Goal: Information Seeking & Learning: Understand process/instructions

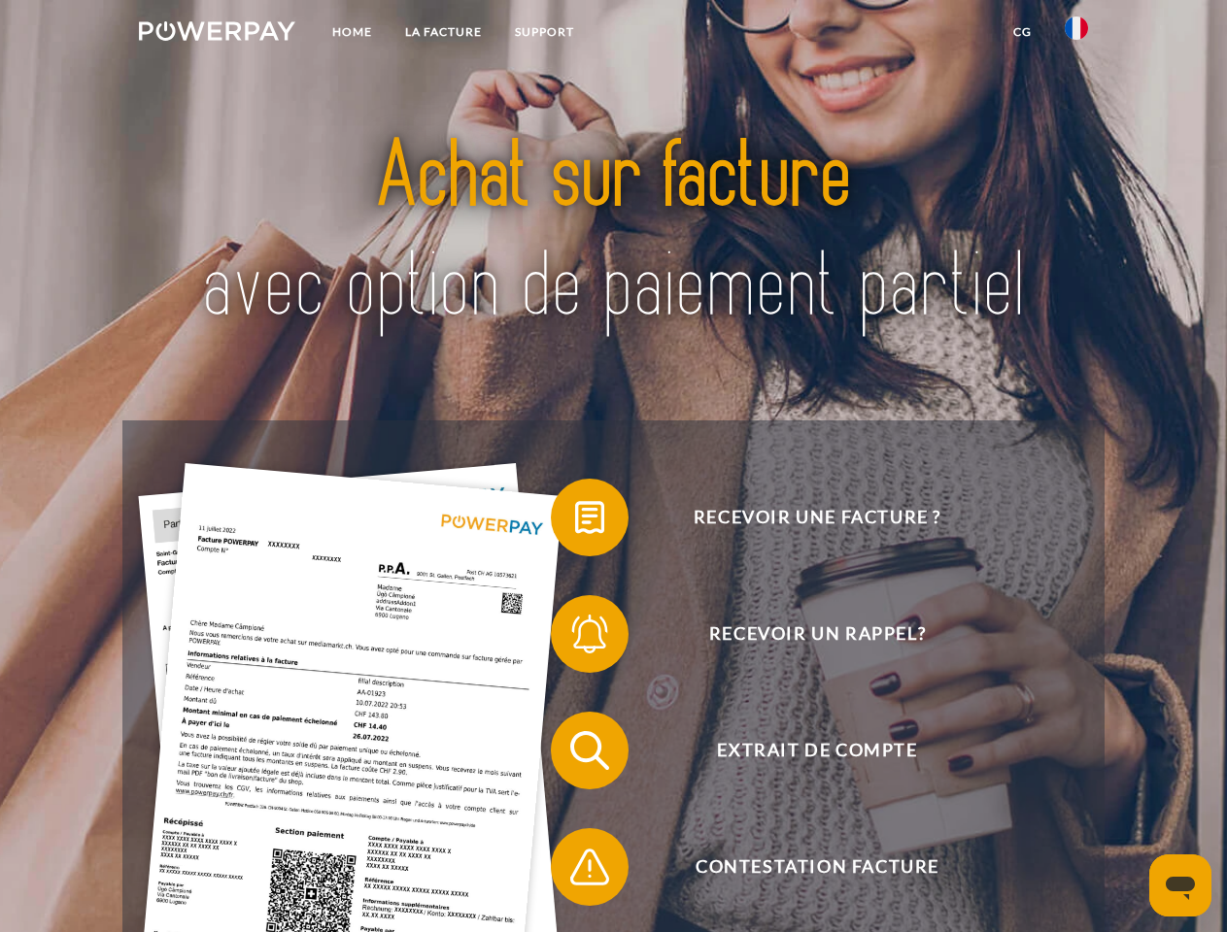
click at [217, 34] on img at bounding box center [217, 30] width 156 height 19
click at [1076, 34] on img at bounding box center [1075, 28] width 23 height 23
click at [1022, 32] on link "CG" at bounding box center [1021, 32] width 51 height 35
click at [575, 522] on span at bounding box center [560, 517] width 97 height 97
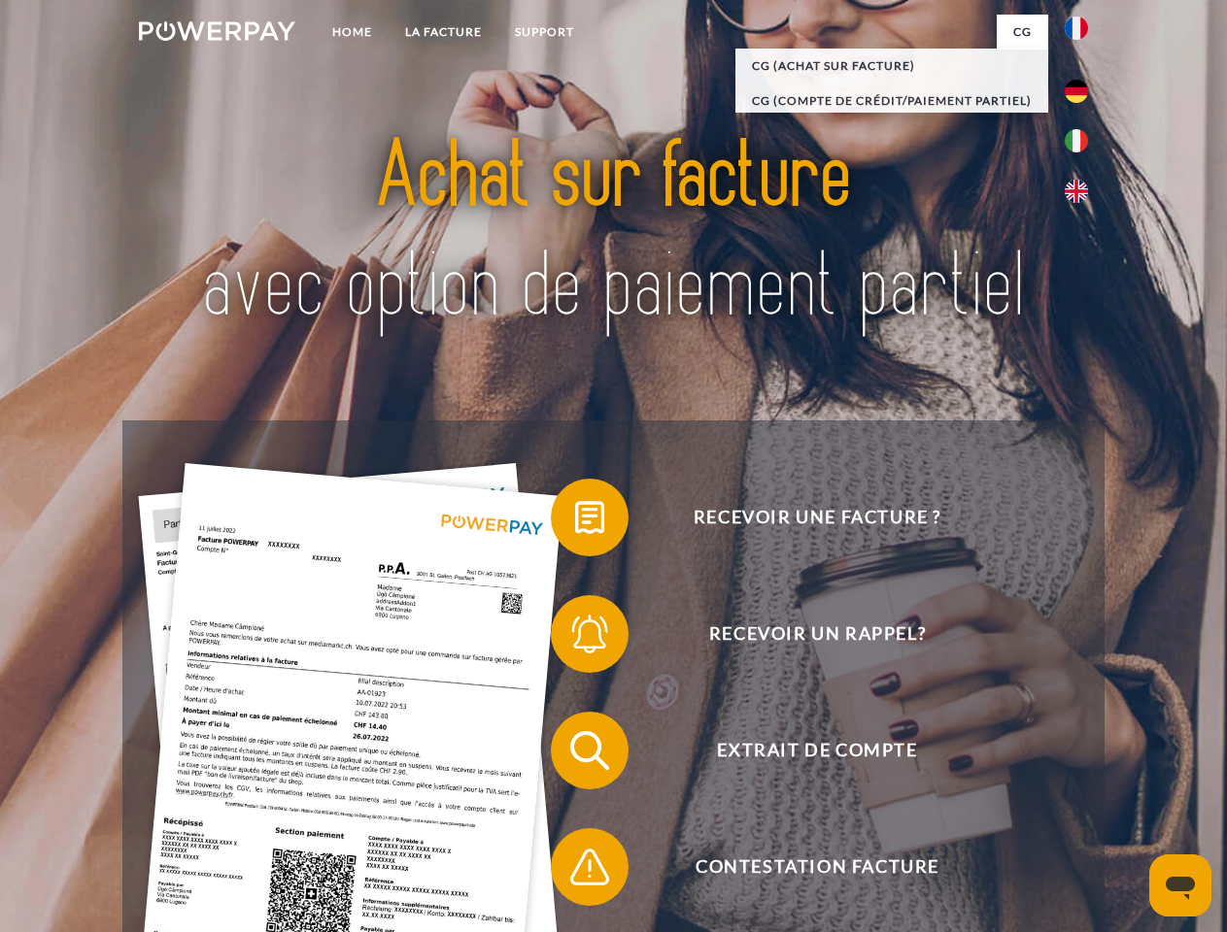
click at [575, 638] on span at bounding box center [560, 634] width 97 height 97
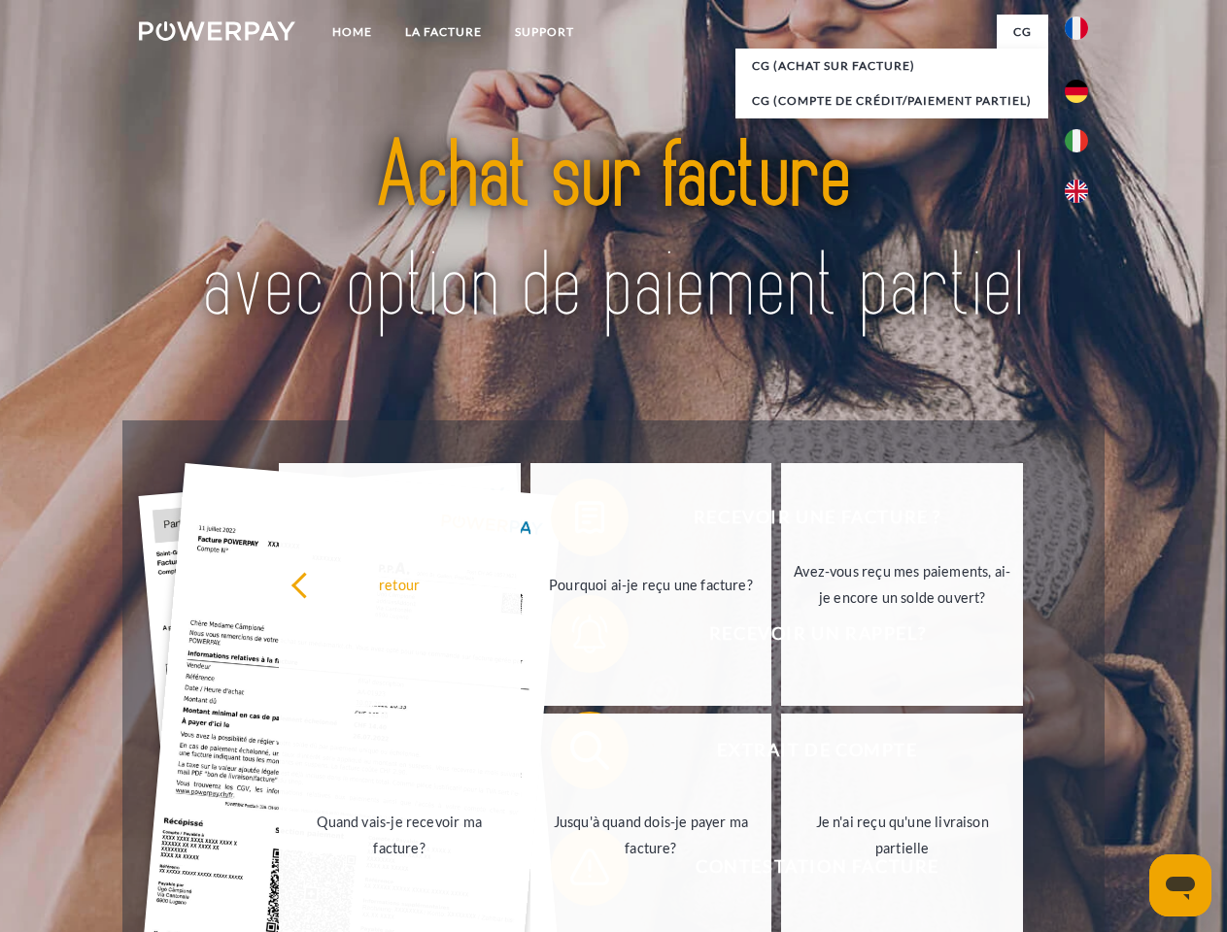
click at [575, 755] on link "Jusqu'à quand dois-je payer ma facture?" at bounding box center [651, 835] width 242 height 243
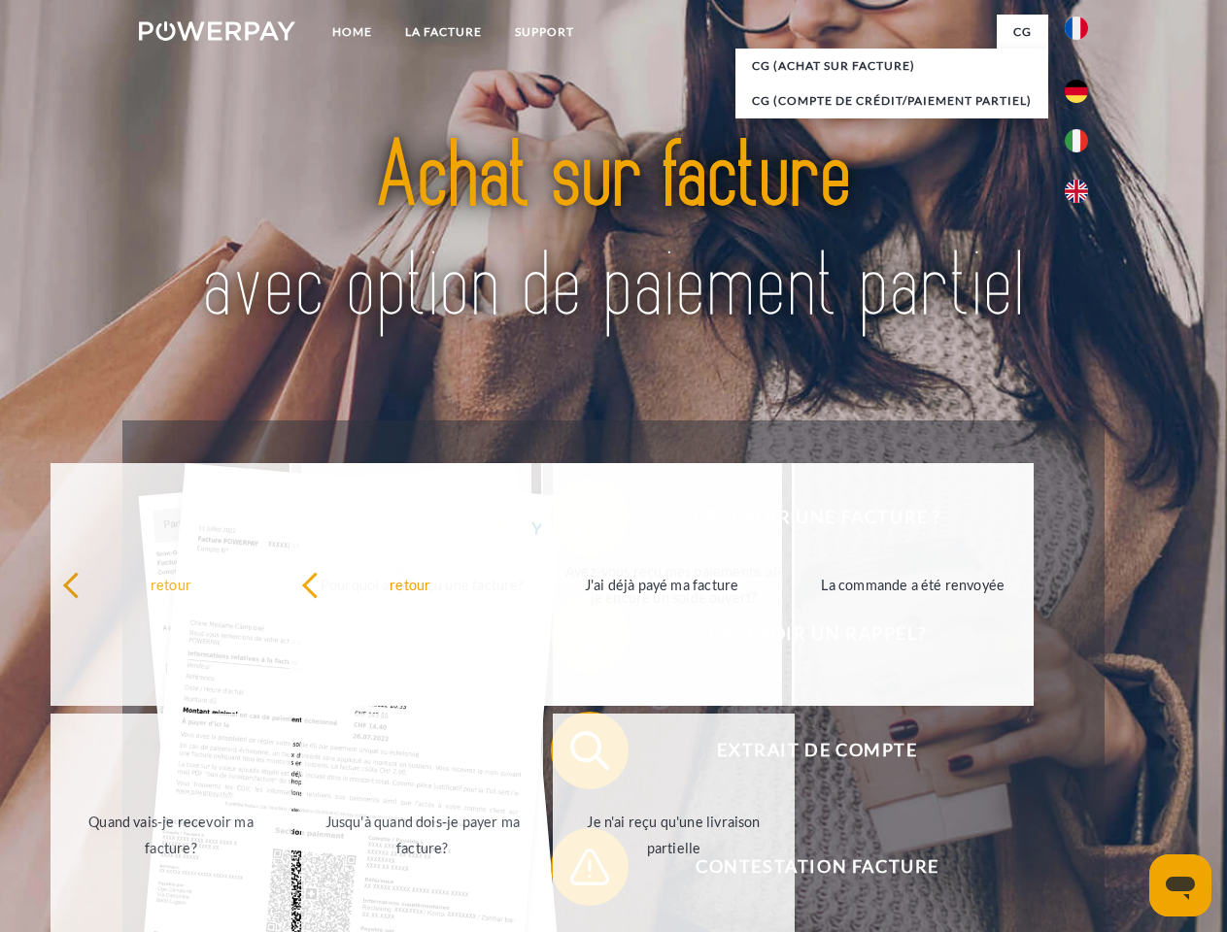
click at [575, 871] on span at bounding box center [560, 867] width 97 height 97
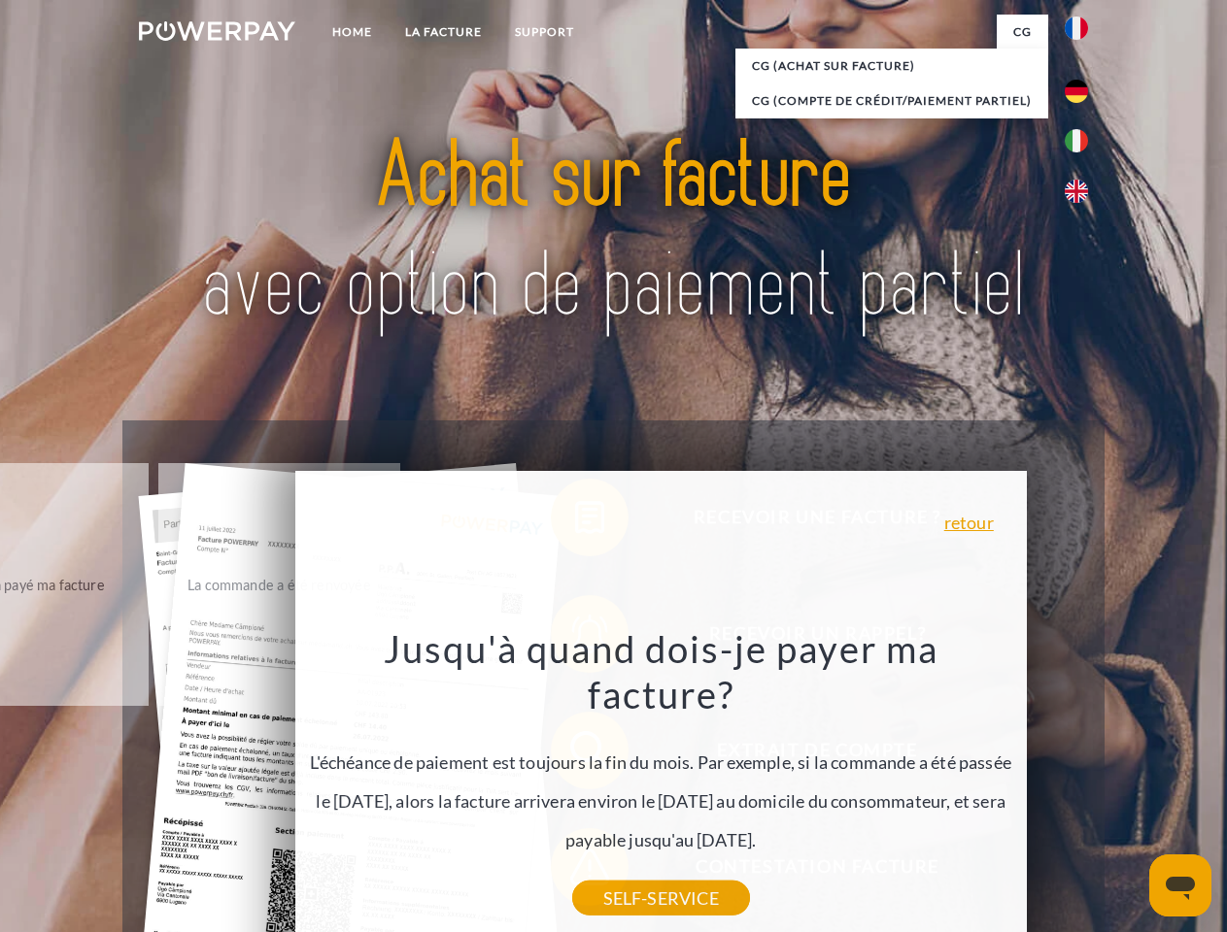
click at [1180, 886] on icon "Ouvrir la fenêtre de messagerie" at bounding box center [1179, 888] width 29 height 23
